Goal: Task Accomplishment & Management: Use online tool/utility

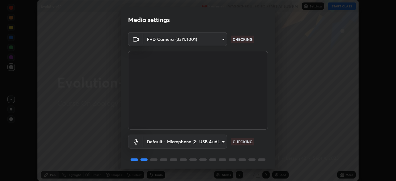
scroll to position [22, 0]
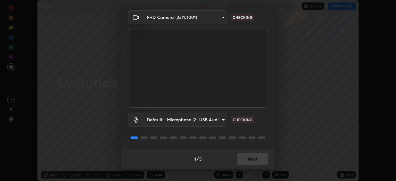
click at [251, 158] on div "1 / 5 Next" at bounding box center [198, 159] width 155 height 20
click at [253, 159] on div "1 / 5 Next" at bounding box center [198, 159] width 155 height 20
click at [254, 159] on div "1 / 5 Next" at bounding box center [198, 159] width 155 height 20
click at [255, 161] on div "1 / 5 Next" at bounding box center [198, 159] width 155 height 20
click at [257, 162] on div "1 / 5 Next" at bounding box center [198, 159] width 155 height 20
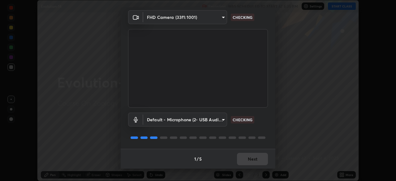
click at [257, 161] on div "1 / 5 Next" at bounding box center [198, 159] width 155 height 20
click at [258, 162] on div "1 / 5 Next" at bounding box center [198, 159] width 155 height 20
click at [257, 162] on div "1 / 5 Next" at bounding box center [198, 159] width 155 height 20
click at [258, 161] on button "Next" at bounding box center [252, 159] width 31 height 12
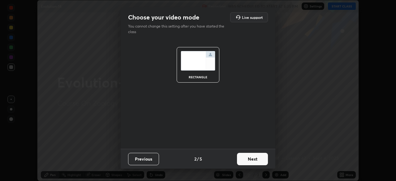
scroll to position [0, 0]
click at [258, 162] on button "Next" at bounding box center [252, 159] width 31 height 12
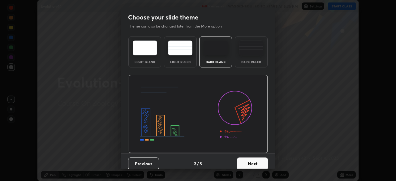
click at [258, 160] on button "Next" at bounding box center [252, 164] width 31 height 12
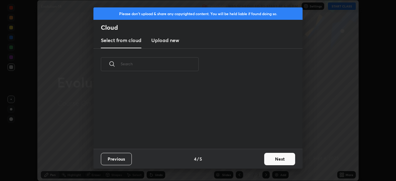
click at [265, 162] on button "Next" at bounding box center [279, 159] width 31 height 12
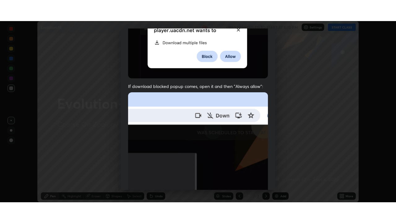
scroll to position [148, 0]
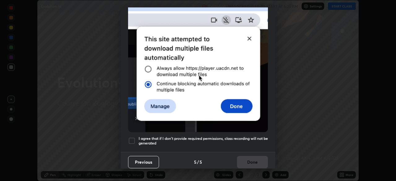
click at [231, 136] on h5 "I agree that if I don't provide required permissions, class recording will not …" at bounding box center [203, 141] width 129 height 10
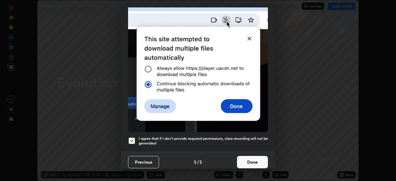
click at [247, 159] on button "Done" at bounding box center [252, 162] width 31 height 12
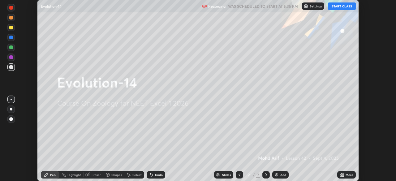
click at [352, 175] on div "More" at bounding box center [350, 174] width 8 height 3
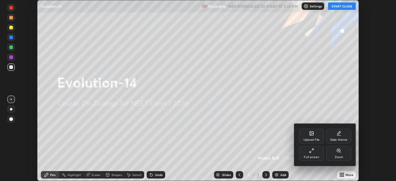
click at [312, 157] on div "Full screen" at bounding box center [311, 157] width 15 height 3
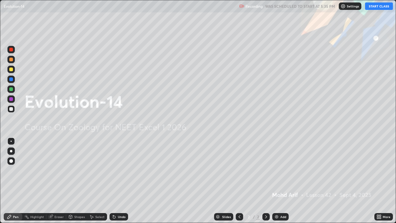
scroll to position [223, 396]
click at [376, 7] on button "START CLASS" at bounding box center [379, 5] width 28 height 7
click at [278, 181] on img at bounding box center [276, 216] width 5 height 5
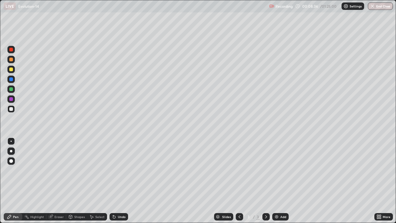
click at [10, 152] on div at bounding box center [10, 150] width 7 height 7
click at [11, 71] on div at bounding box center [11, 70] width 4 height 4
click at [12, 70] on div at bounding box center [11, 70] width 4 height 4
click at [13, 66] on div at bounding box center [10, 69] width 7 height 7
click at [11, 109] on div at bounding box center [11, 109] width 4 height 4
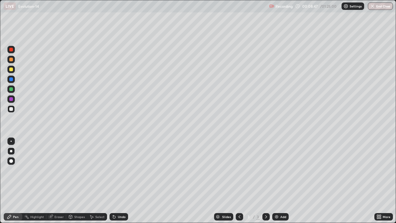
click at [12, 107] on div at bounding box center [11, 109] width 4 height 4
click at [11, 99] on div at bounding box center [11, 99] width 4 height 4
click at [14, 110] on div at bounding box center [10, 108] width 7 height 7
click at [11, 109] on div at bounding box center [11, 109] width 4 height 4
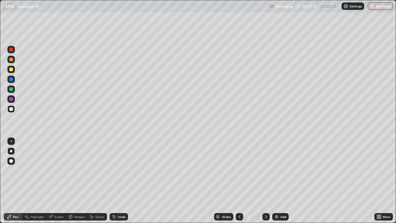
click at [12, 110] on div at bounding box center [11, 109] width 4 height 4
click at [13, 70] on div at bounding box center [11, 70] width 4 height 4
click at [12, 70] on div at bounding box center [11, 70] width 4 height 4
click at [124, 181] on div "Undo" at bounding box center [119, 216] width 19 height 7
click at [377, 181] on icon at bounding box center [378, 216] width 2 height 2
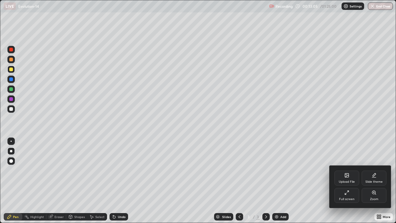
click at [349, 180] on div "Upload File" at bounding box center [347, 181] width 16 height 3
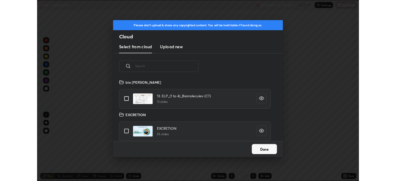
scroll to position [76, 199]
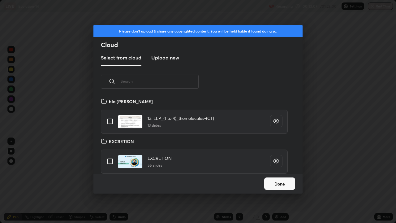
click at [167, 59] on h3 "Upload new" at bounding box center [165, 57] width 28 height 7
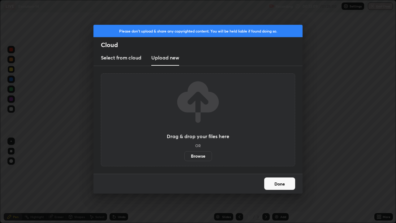
click at [198, 157] on label "Browse" at bounding box center [199, 156] width 28 height 10
click at [185, 157] on input "Browse" at bounding box center [185, 156] width 0 height 10
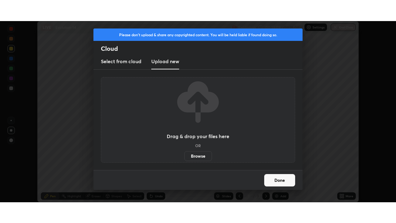
scroll to position [30783, 30567]
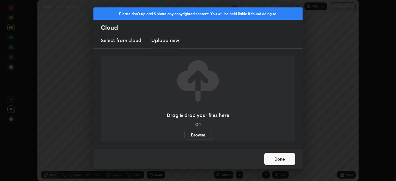
click at [83, 27] on div "Please don't upload & share any copyrighted content. You will be held liable if…" at bounding box center [198, 90] width 396 height 181
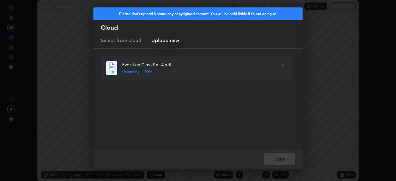
click at [284, 157] on div "Done" at bounding box center [198, 159] width 209 height 20
click at [285, 159] on button "Done" at bounding box center [279, 159] width 31 height 12
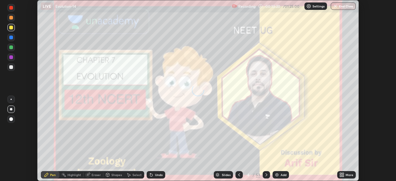
click at [350, 175] on div "More" at bounding box center [350, 174] width 8 height 3
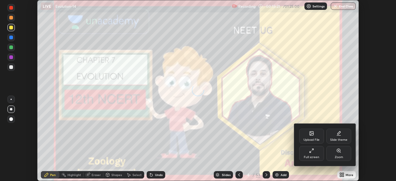
click at [317, 154] on div "Full screen" at bounding box center [311, 153] width 25 height 15
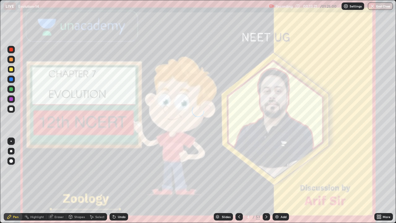
scroll to position [223, 396]
click at [228, 181] on div "Slides" at bounding box center [226, 216] width 9 height 3
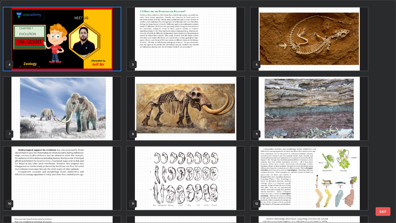
scroll to position [80, 0]
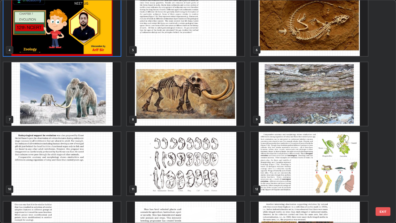
click at [218, 166] on img "grid" at bounding box center [185, 163] width 117 height 63
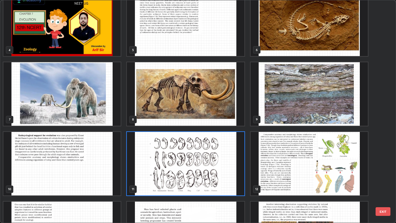
click at [216, 168] on img "grid" at bounding box center [185, 163] width 117 height 63
click at [216, 169] on img "grid" at bounding box center [185, 163] width 117 height 63
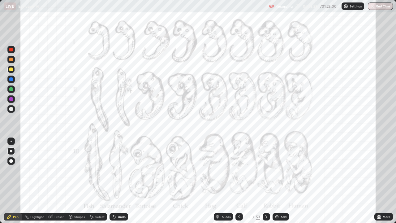
click at [217, 168] on img "grid" at bounding box center [185, 163] width 117 height 63
click at [218, 167] on img "grid" at bounding box center [185, 163] width 117 height 63
click at [269, 181] on div at bounding box center [266, 216] width 7 height 7
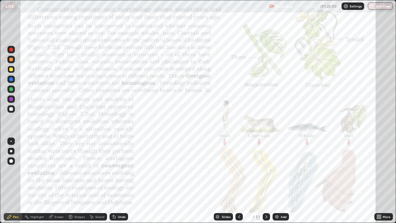
click at [246, 181] on div "12" at bounding box center [249, 217] width 6 height 4
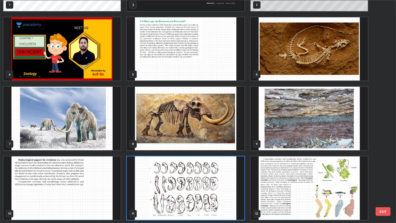
scroll to position [220, 393]
click at [230, 177] on img "grid" at bounding box center [185, 187] width 117 height 63
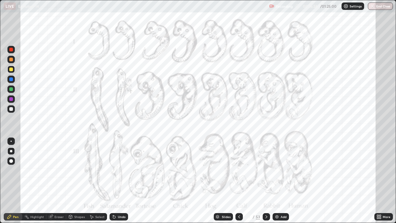
click at [227, 178] on img "grid" at bounding box center [185, 187] width 117 height 63
click at [226, 178] on img "grid" at bounding box center [185, 187] width 117 height 63
click at [225, 181] on div "Slides" at bounding box center [226, 216] width 9 height 3
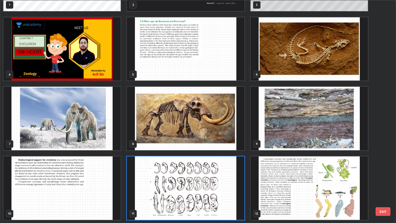
scroll to position [0, 0]
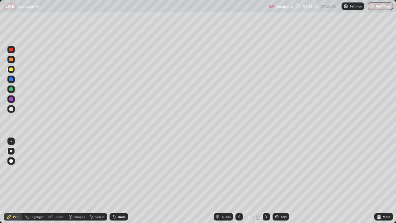
click at [13, 99] on div at bounding box center [11, 99] width 4 height 4
click at [11, 70] on div at bounding box center [11, 70] width 4 height 4
click at [12, 161] on div at bounding box center [11, 161] width 4 height 4
click at [13, 102] on div at bounding box center [10, 98] width 7 height 7
click at [11, 151] on div at bounding box center [11, 151] width 2 height 2
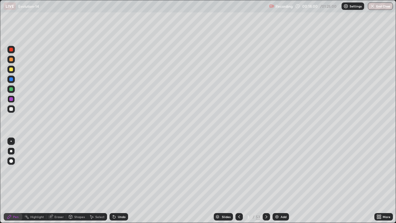
click at [11, 111] on div at bounding box center [11, 109] width 4 height 4
click at [11, 110] on div at bounding box center [11, 109] width 4 height 4
click at [11, 69] on div at bounding box center [11, 70] width 4 height 4
click at [11, 70] on div at bounding box center [11, 70] width 4 height 4
click at [11, 110] on div at bounding box center [11, 109] width 4 height 4
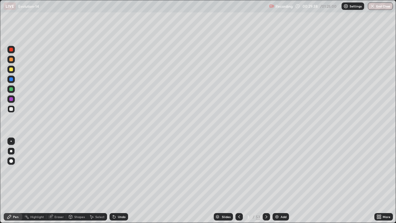
click at [278, 181] on img at bounding box center [277, 216] width 5 height 5
click at [118, 181] on div "Undo" at bounding box center [122, 216] width 8 height 3
click at [11, 69] on div at bounding box center [11, 70] width 4 height 4
click at [121, 181] on div "Undo" at bounding box center [122, 216] width 8 height 3
click at [119, 181] on div "Undo" at bounding box center [122, 216] width 8 height 3
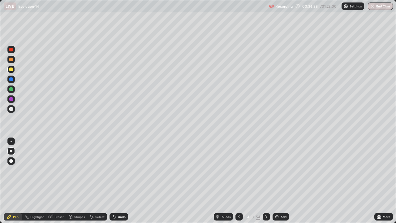
click at [113, 181] on icon at bounding box center [114, 217] width 2 height 2
click at [12, 69] on div at bounding box center [11, 70] width 4 height 4
click at [13, 162] on div at bounding box center [11, 161] width 4 height 4
click at [12, 160] on div at bounding box center [11, 161] width 4 height 4
click at [120, 181] on div "Undo" at bounding box center [122, 216] width 8 height 3
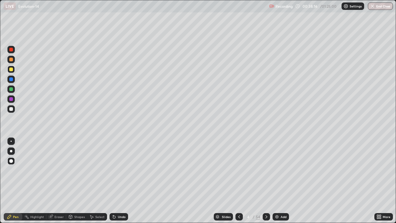
click at [11, 107] on div at bounding box center [11, 109] width 4 height 4
click at [11, 69] on div at bounding box center [11, 70] width 4 height 4
click at [11, 148] on div at bounding box center [10, 150] width 7 height 7
click at [12, 108] on div at bounding box center [11, 109] width 4 height 4
click at [12, 80] on div at bounding box center [11, 79] width 4 height 4
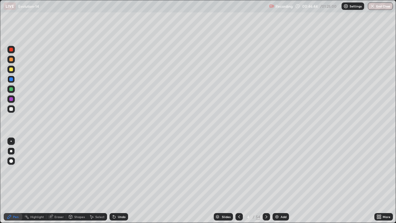
click at [223, 181] on div "Slides" at bounding box center [226, 216] width 9 height 3
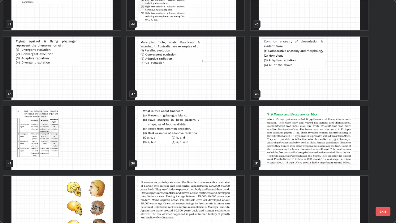
scroll to position [1030, 0]
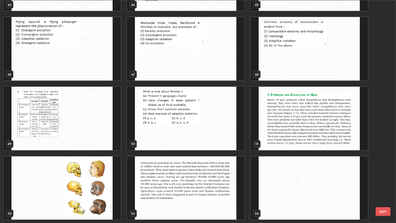
click at [96, 181] on img "grid" at bounding box center [61, 187] width 117 height 63
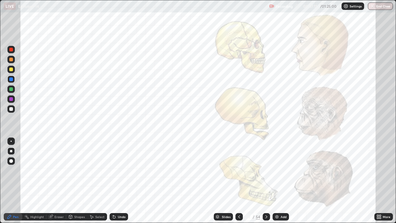
click at [95, 181] on img "grid" at bounding box center [61, 187] width 117 height 63
click at [238, 181] on icon at bounding box center [239, 216] width 2 height 3
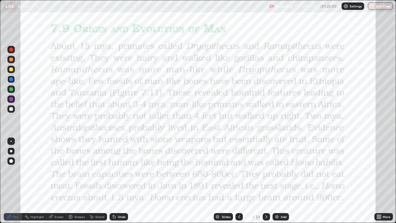
click at [222, 181] on div "Slides" at bounding box center [226, 216] width 9 height 3
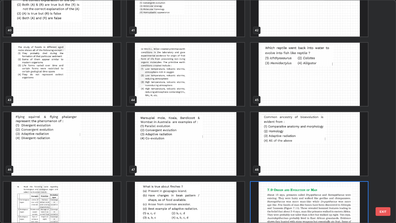
scroll to position [933, 0]
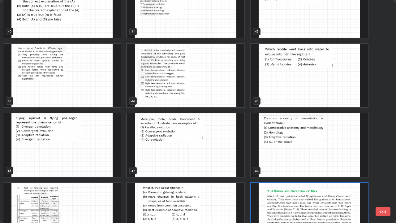
click at [301, 143] on img "grid" at bounding box center [309, 144] width 117 height 63
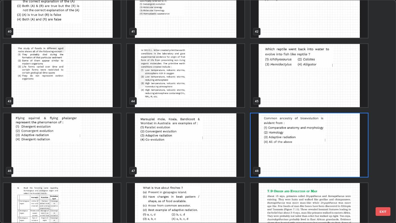
click at [332, 151] on img "grid" at bounding box center [309, 144] width 117 height 63
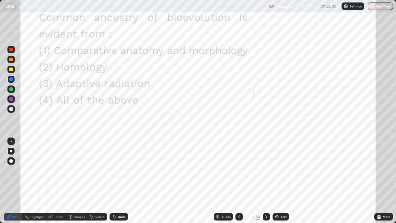
click at [333, 150] on img "grid" at bounding box center [309, 144] width 117 height 63
click at [266, 181] on icon at bounding box center [266, 216] width 5 height 5
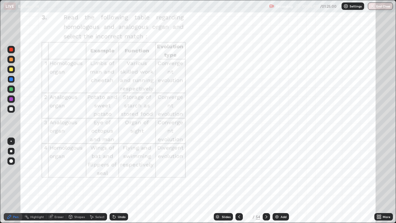
click at [266, 181] on icon at bounding box center [266, 216] width 5 height 5
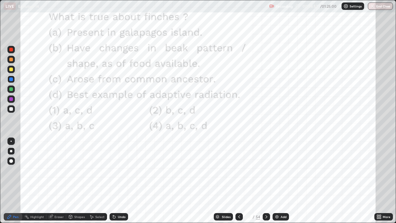
click at [225, 181] on div "Slides" at bounding box center [226, 216] width 9 height 3
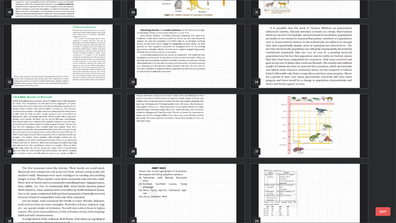
scroll to position [466, 0]
click at [322, 133] on div "19 20 21 22 23 24 25 26 27 28 29 30 31 32 33" at bounding box center [192, 111] width 385 height 222
click at [319, 134] on img "grid" at bounding box center [309, 125] width 117 height 63
click at [317, 136] on img "grid" at bounding box center [309, 125] width 117 height 63
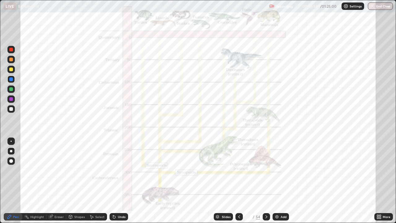
click at [317, 136] on img "grid" at bounding box center [309, 125] width 117 height 63
click at [318, 136] on img "grid" at bounding box center [309, 125] width 117 height 63
click at [319, 137] on img "grid" at bounding box center [309, 125] width 117 height 63
click at [11, 152] on div at bounding box center [11, 151] width 2 height 2
click at [227, 181] on div "Slides" at bounding box center [223, 216] width 19 height 7
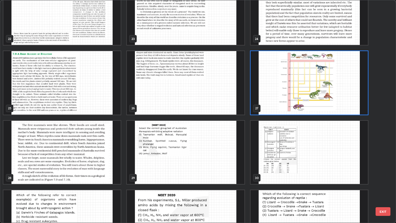
scroll to position [510, 0]
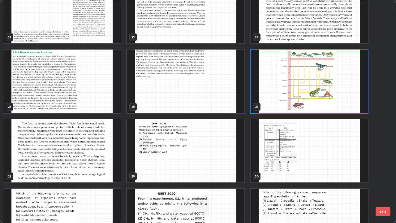
click at [208, 92] on img "grid" at bounding box center [185, 81] width 117 height 63
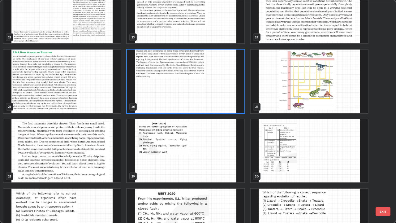
click at [207, 93] on img "grid" at bounding box center [185, 81] width 117 height 63
click at [205, 94] on img "grid" at bounding box center [185, 81] width 117 height 63
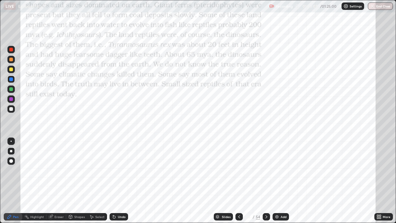
click at [204, 94] on img "grid" at bounding box center [185, 81] width 117 height 63
click at [204, 96] on img "grid" at bounding box center [185, 81] width 117 height 63
click at [381, 8] on button "End Class" at bounding box center [380, 5] width 25 height 7
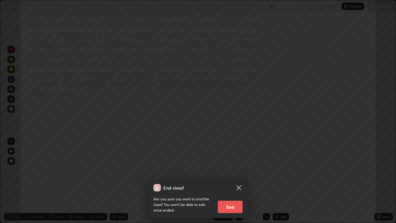
click at [234, 181] on button "End" at bounding box center [230, 207] width 25 height 12
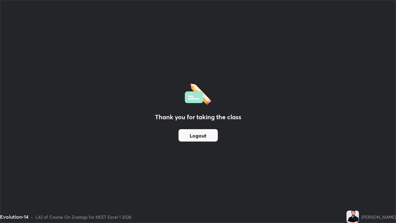
click at [200, 136] on button "Logout" at bounding box center [198, 135] width 39 height 12
click at [201, 133] on button "Logout" at bounding box center [198, 135] width 39 height 12
click at [200, 133] on button "Logout" at bounding box center [198, 135] width 39 height 12
click at [202, 136] on button "Logout" at bounding box center [198, 135] width 39 height 12
